Goal: Task Accomplishment & Management: Manage account settings

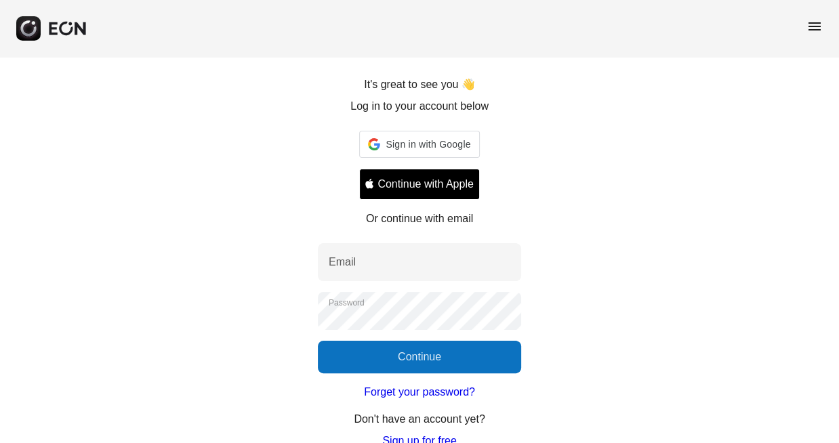
scroll to position [107, 0]
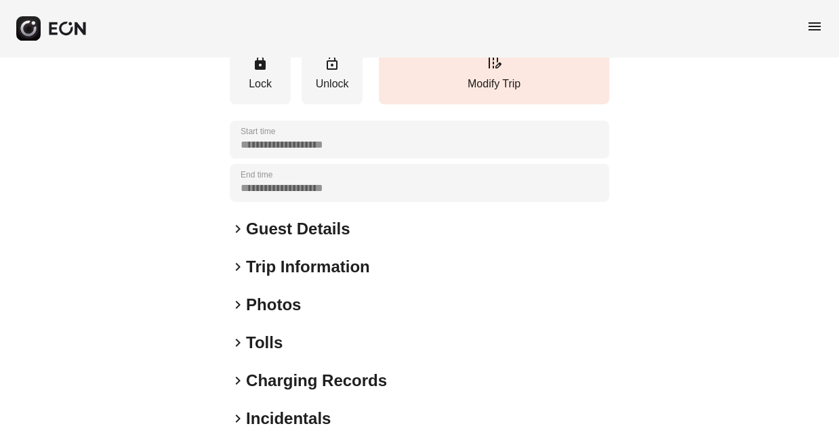
scroll to position [180, 0]
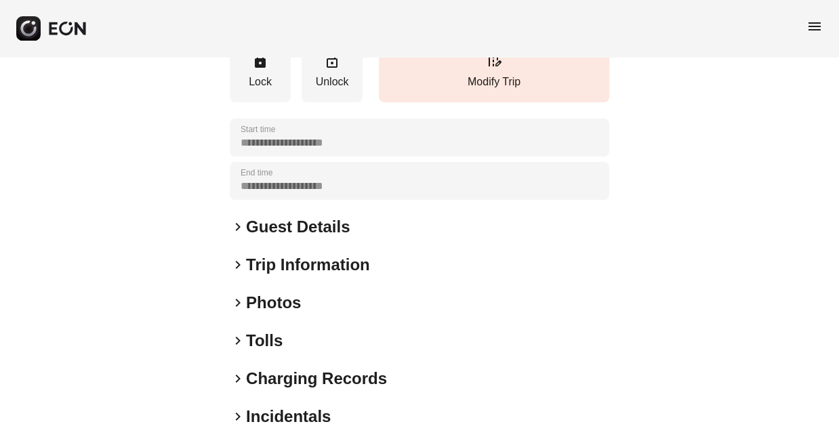
click at [244, 260] on span "keyboard_arrow_right" at bounding box center [238, 265] width 16 height 16
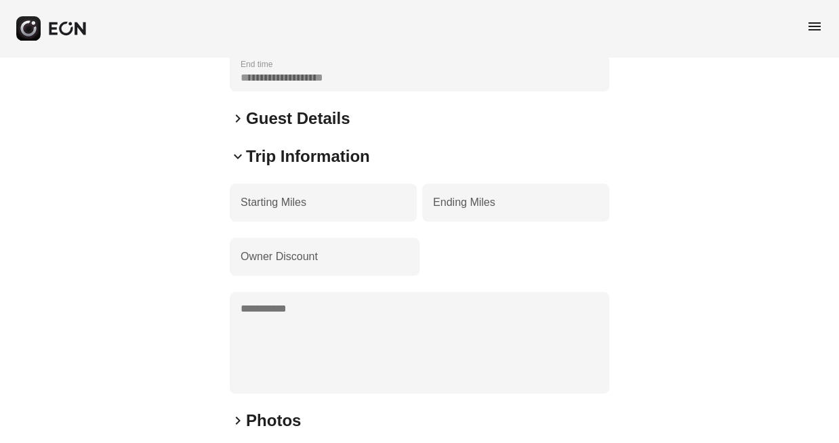
scroll to position [290, 0]
click at [241, 155] on span "keyboard_arrow_down" at bounding box center [238, 155] width 16 height 16
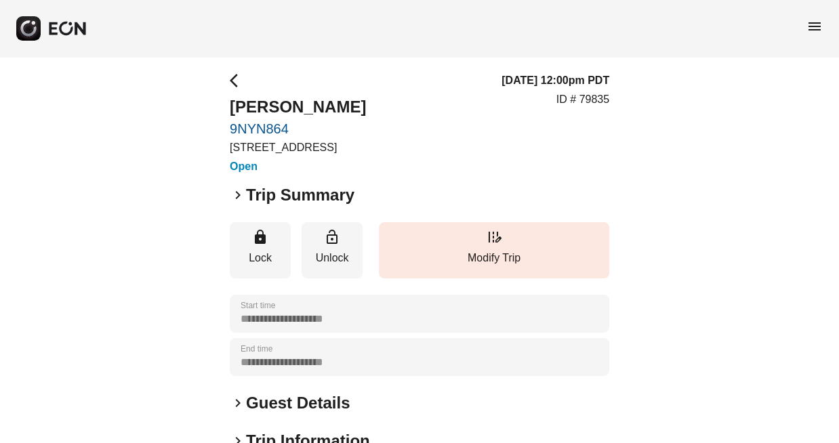
scroll to position [1, 0]
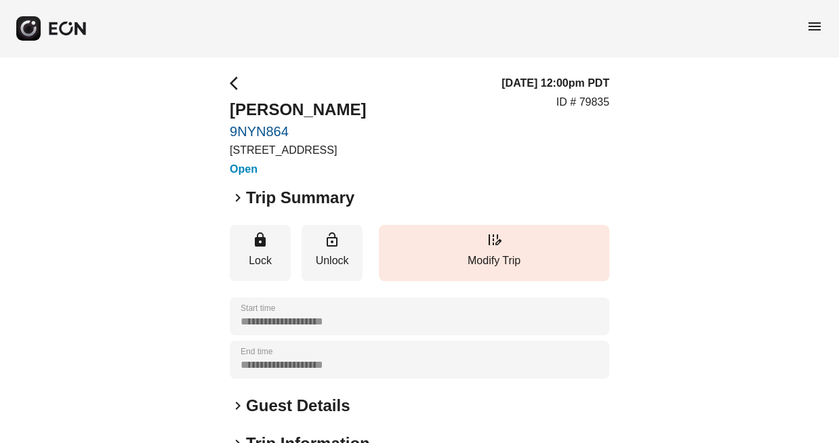
click at [239, 195] on span "keyboard_arrow_right" at bounding box center [238, 198] width 16 height 16
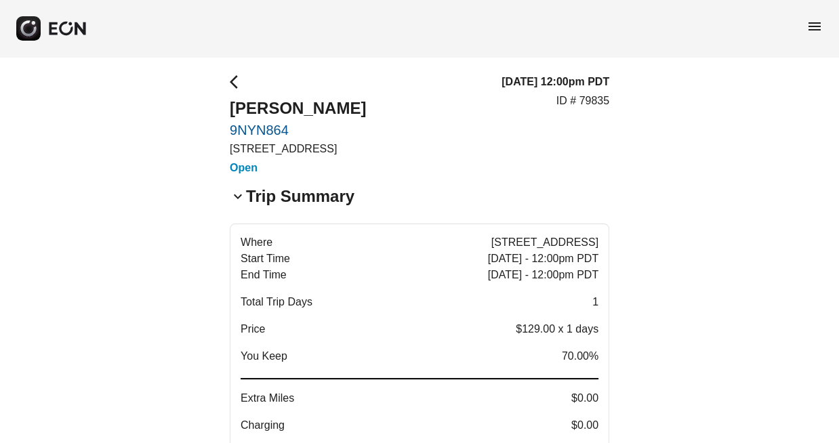
scroll to position [0, 0]
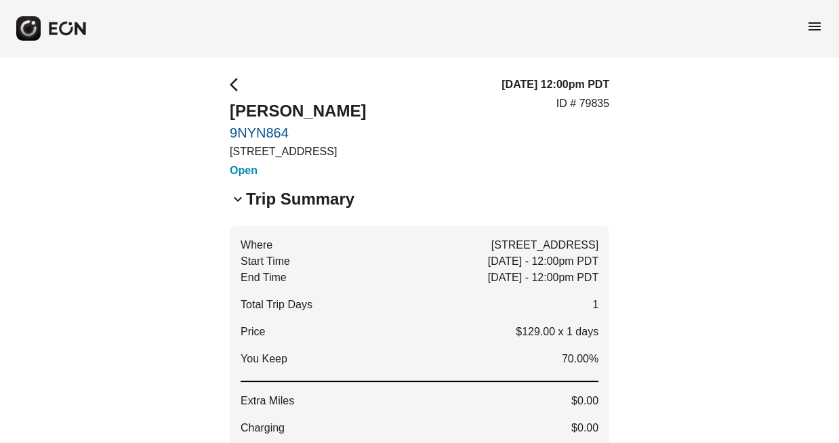
click at [234, 81] on span "arrow_back_ios" at bounding box center [238, 85] width 16 height 16
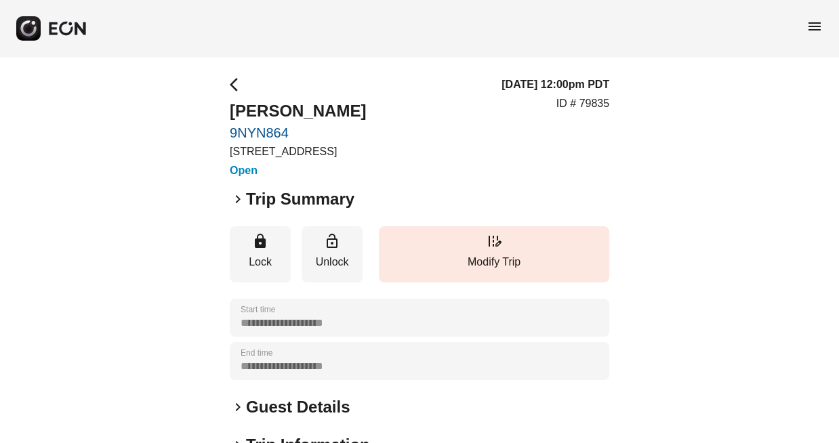
click at [237, 87] on span "arrow_back_ios" at bounding box center [238, 85] width 16 height 16
click at [812, 24] on span "menu" at bounding box center [815, 26] width 16 height 16
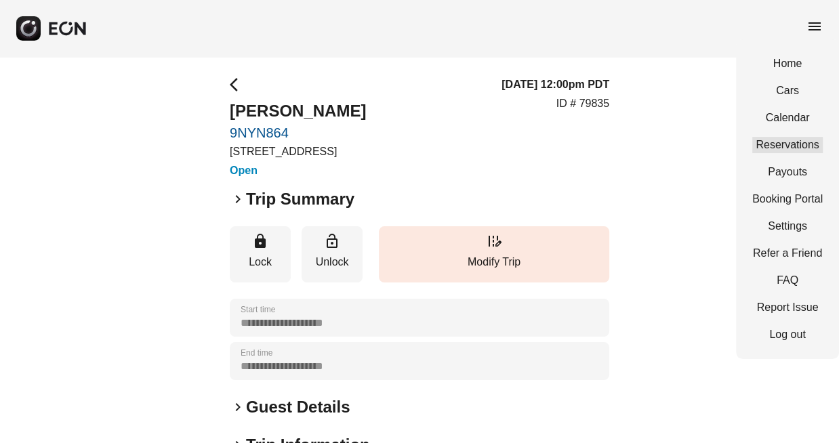
click at [794, 145] on link "Reservations" at bounding box center [787, 145] width 71 height 16
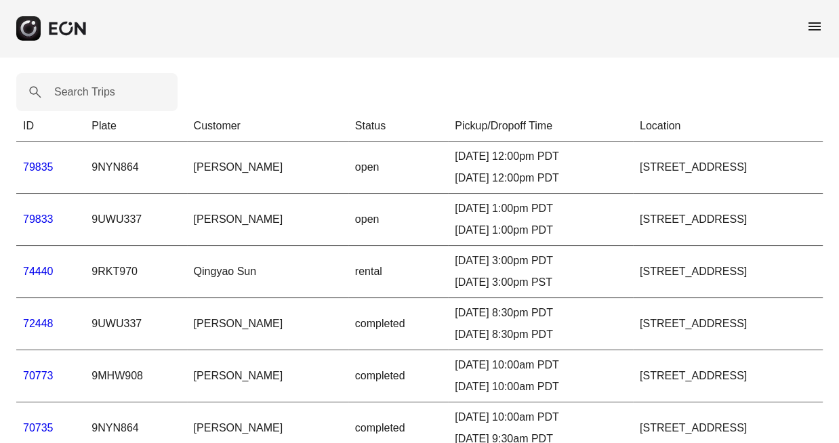
click at [40, 220] on link "79833" at bounding box center [38, 220] width 31 height 12
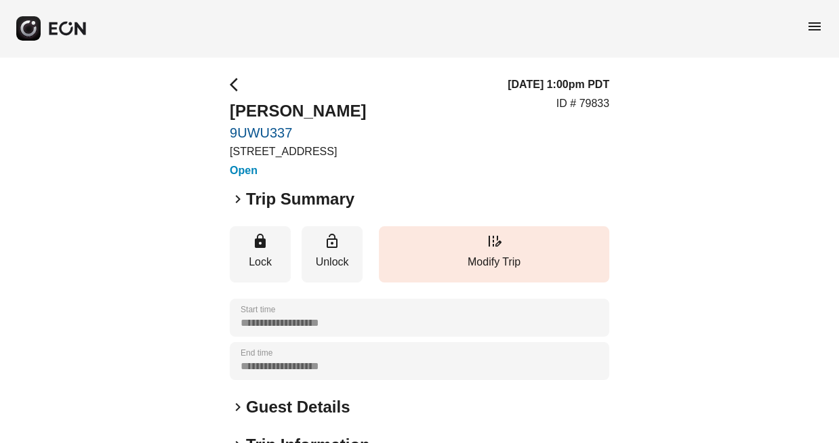
click at [237, 197] on span "keyboard_arrow_right" at bounding box center [238, 199] width 16 height 16
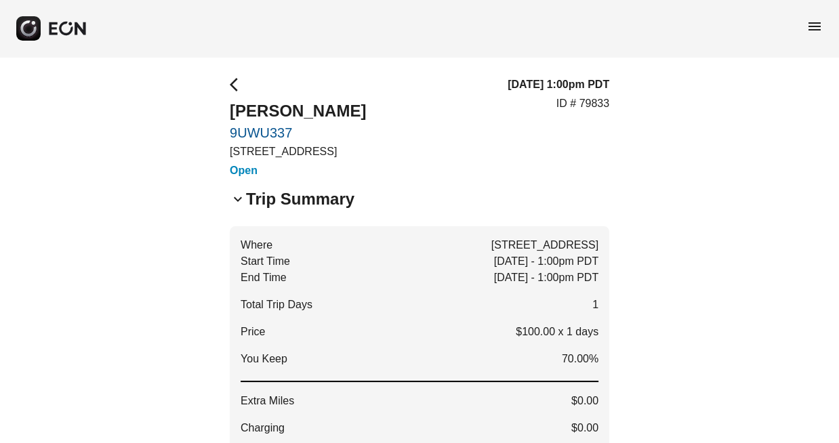
click at [237, 202] on span "keyboard_arrow_down" at bounding box center [238, 199] width 16 height 16
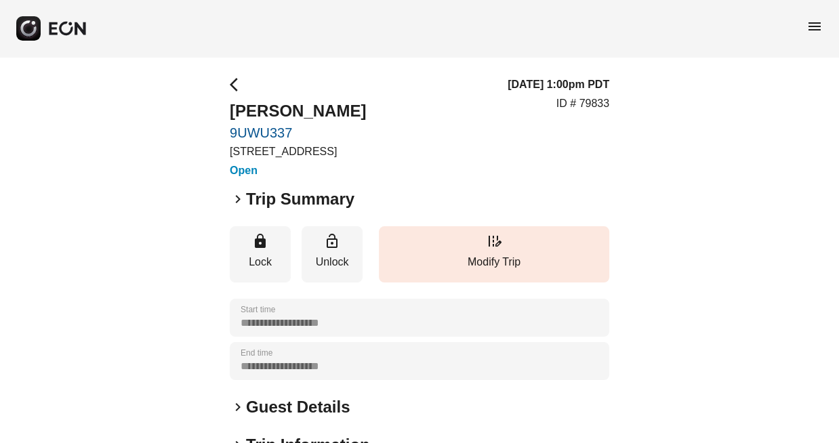
click at [235, 90] on span "arrow_back_ios" at bounding box center [238, 85] width 16 height 16
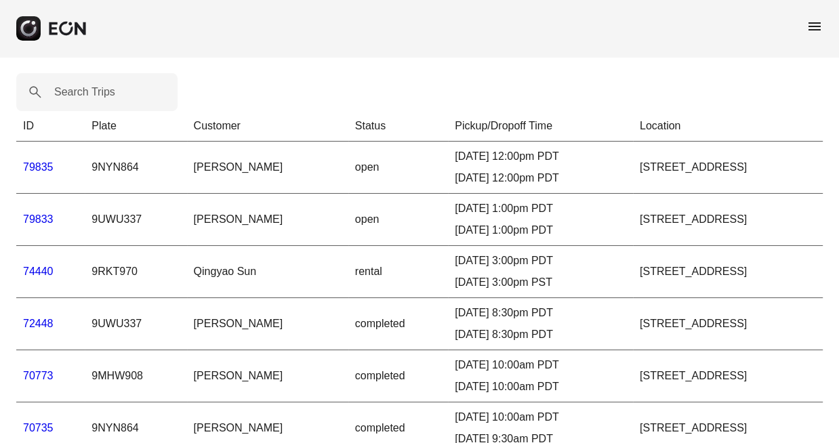
scroll to position [36, 0]
